Goal: Information Seeking & Learning: Find specific fact

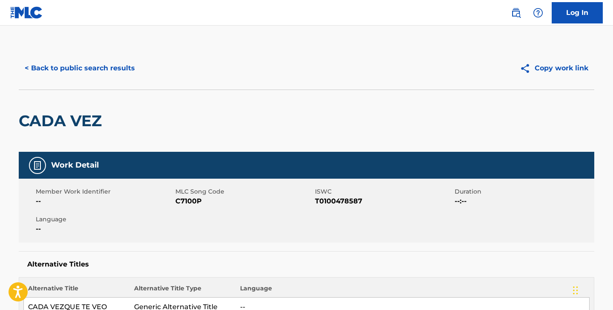
click at [95, 69] on button "< Back to public search results" at bounding box center [80, 67] width 122 height 21
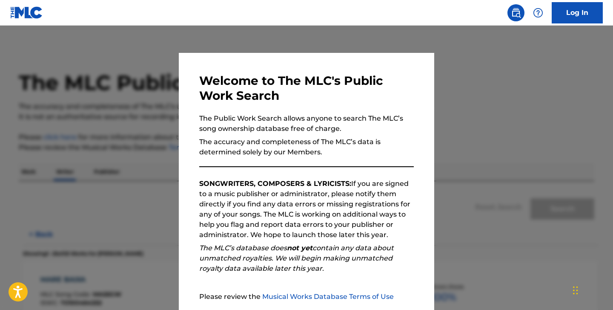
scroll to position [11, 0]
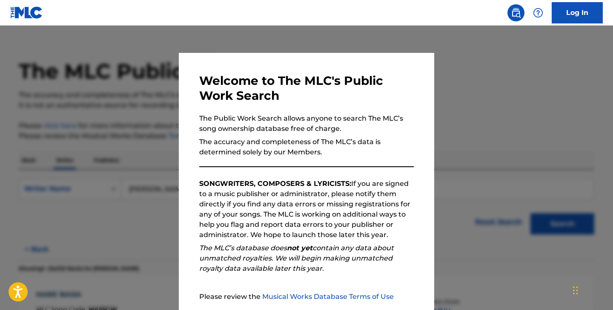
click at [341, 40] on div at bounding box center [306, 181] width 613 height 310
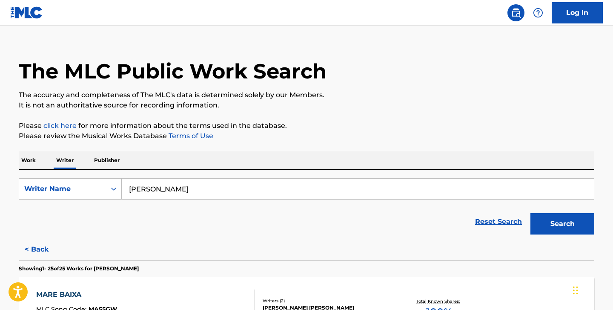
click at [32, 158] on p "Work" at bounding box center [29, 160] width 20 height 18
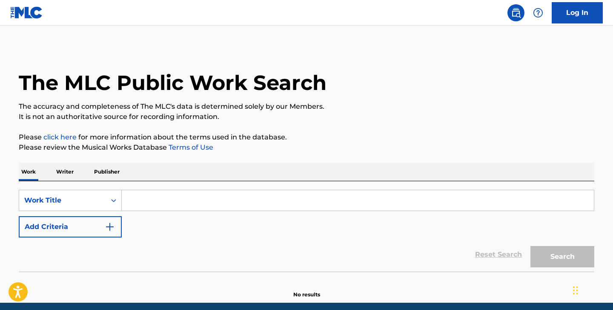
click at [161, 208] on input "Search Form" at bounding box center [358, 200] width 472 height 20
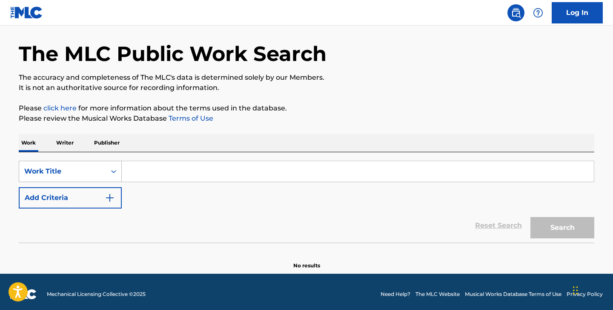
click at [102, 182] on div "Work Title" at bounding box center [70, 170] width 103 height 21
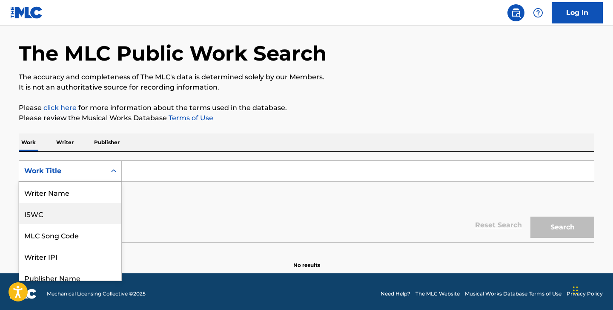
click at [60, 211] on div "ISWC" at bounding box center [70, 213] width 102 height 21
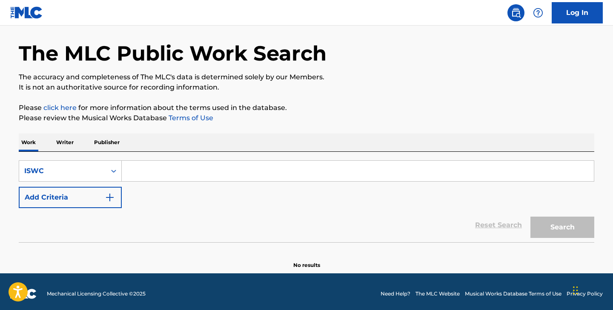
click at [149, 171] on input "Search Form" at bounding box center [358, 170] width 472 height 20
paste input "T-070.099.487-1"
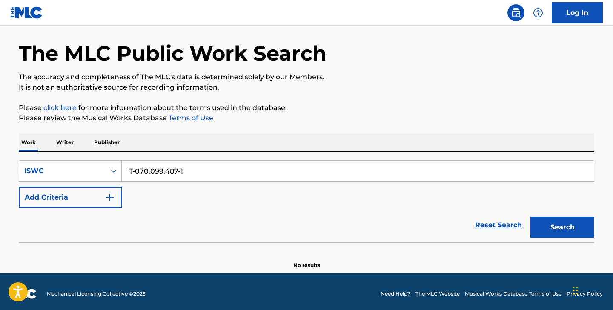
type input "T-070.099.487-1"
click at [530, 216] on button "Search" at bounding box center [562, 226] width 64 height 21
